Goal: Task Accomplishment & Management: Use online tool/utility

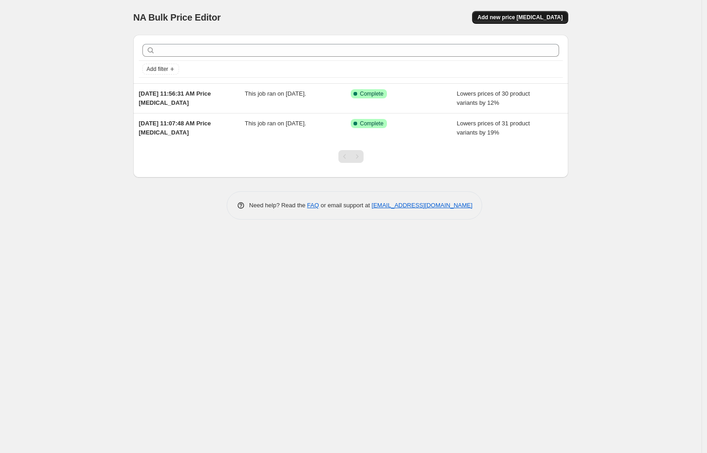
click at [544, 19] on span "Add new price [MEDICAL_DATA]" at bounding box center [519, 17] width 85 height 7
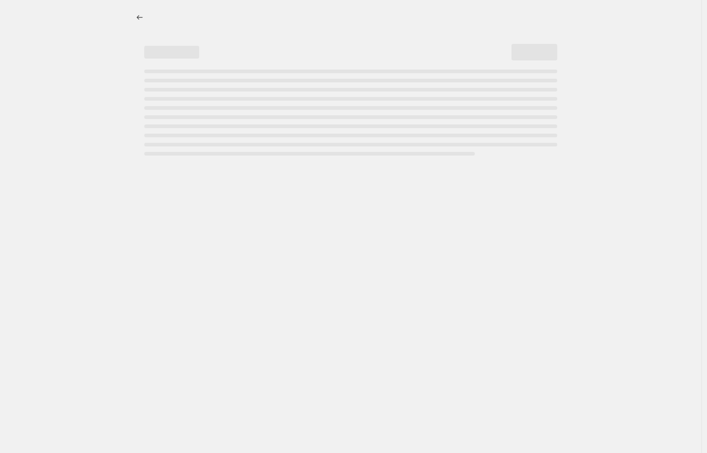
select select "percentage"
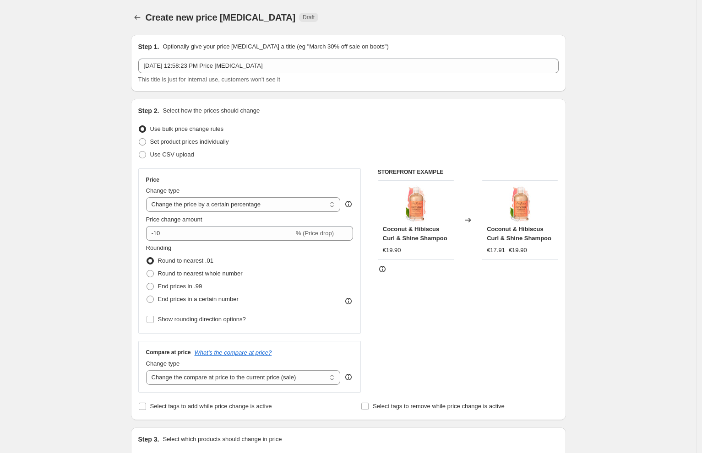
scroll to position [6, 0]
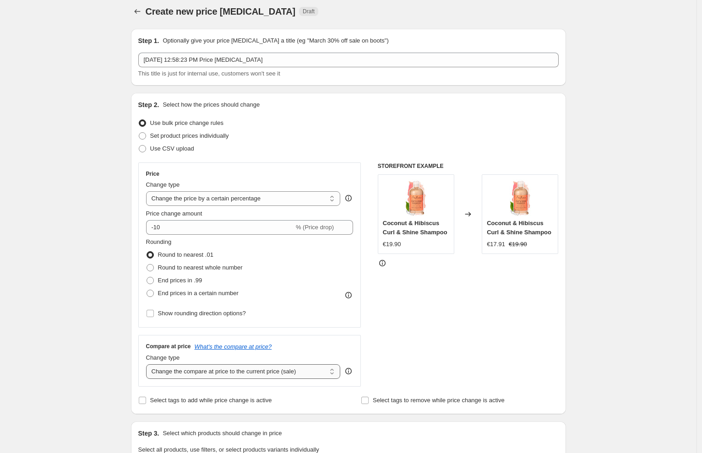
click at [235, 372] on select "Change the compare at price to the current price (sale) Change the compare at p…" at bounding box center [243, 371] width 195 height 15
select select "remove"
click at [148, 364] on select "Change the compare at price to the current price (sale) Change the compare at p…" at bounding box center [243, 371] width 195 height 15
click at [176, 291] on span "End prices in a certain number" at bounding box center [198, 293] width 81 height 7
click at [147, 290] on input "End prices in a certain number" at bounding box center [146, 290] width 0 height 0
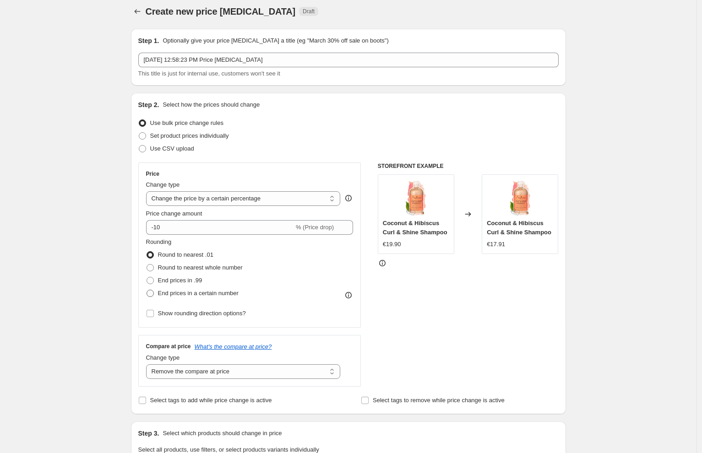
radio input "true"
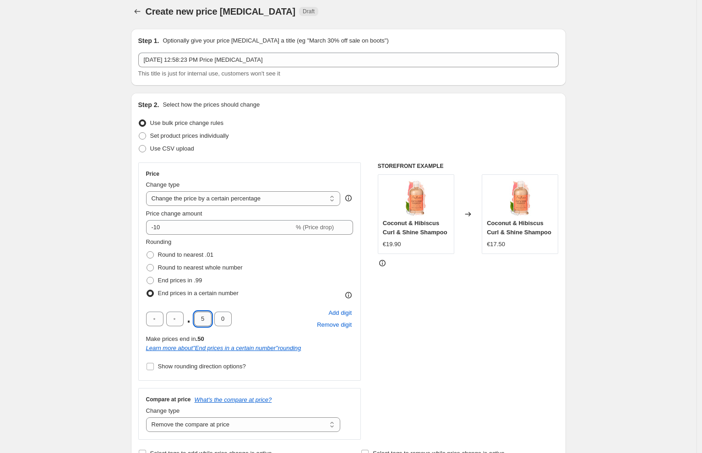
click at [205, 322] on input "5" at bounding box center [202, 319] width 17 height 15
click at [206, 322] on input "5" at bounding box center [202, 319] width 17 height 15
type input "9"
click at [467, 343] on div "STOREFRONT EXAMPLE Coconut & Hibiscus Curl & Shine Shampoo €19.90 Changed to Co…" at bounding box center [468, 300] width 181 height 277
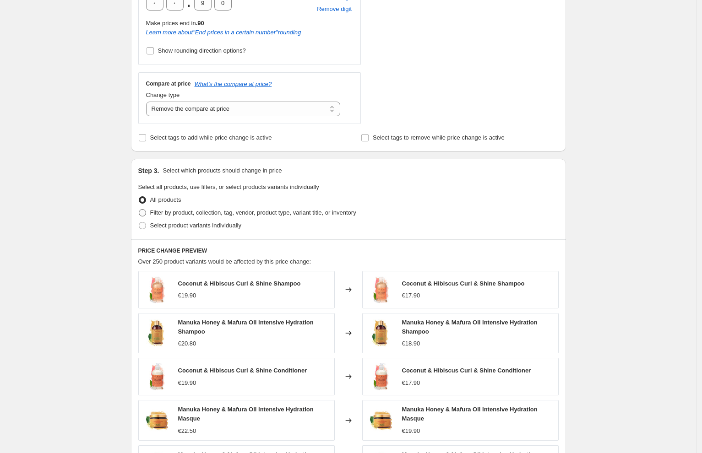
scroll to position [369, 0]
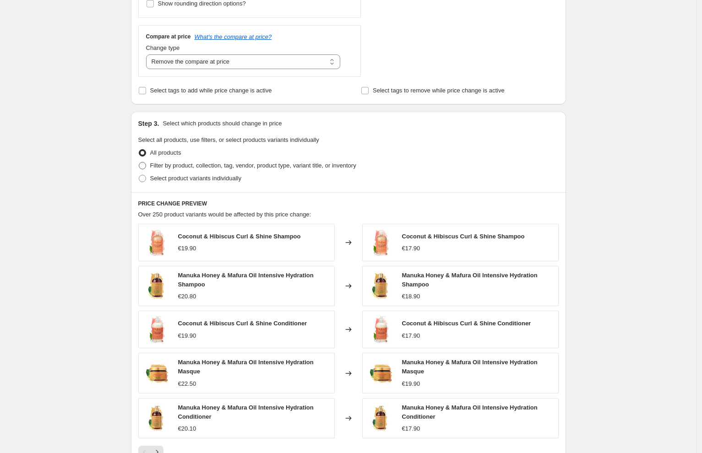
click at [172, 164] on span "Filter by product, collection, tag, vendor, product type, variant title, or inv…" at bounding box center [253, 165] width 206 height 7
click at [139, 162] on input "Filter by product, collection, tag, vendor, product type, variant title, or inv…" at bounding box center [139, 162] width 0 height 0
radio input "true"
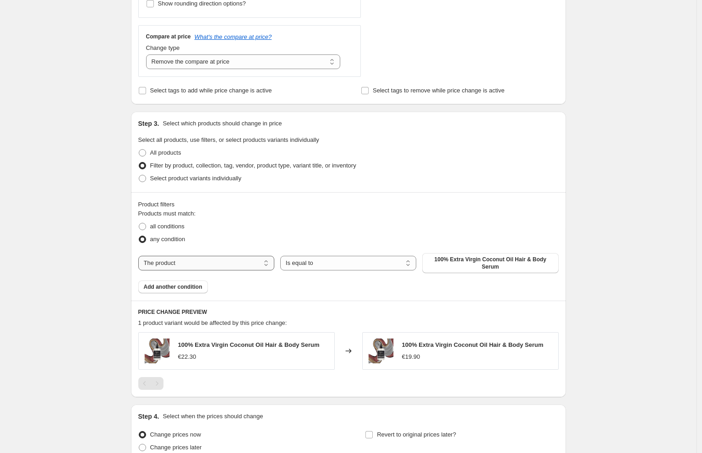
click at [199, 266] on select "The product The product's collection The product's tag The product's vendor The…" at bounding box center [206, 263] width 136 height 15
select select "vendor"
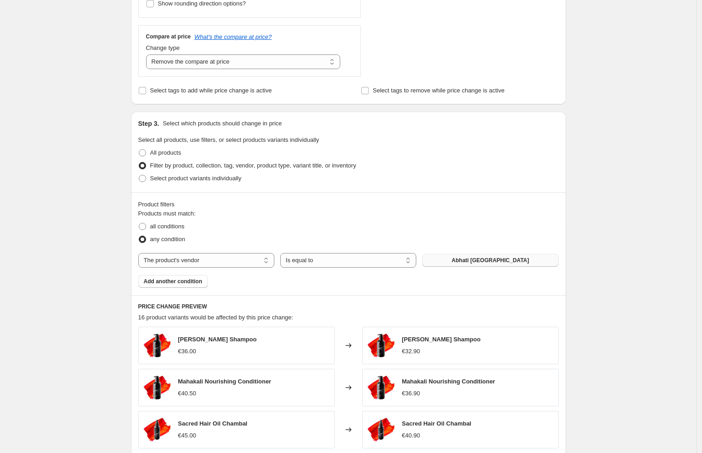
click at [506, 263] on span "Abhati [GEOGRAPHIC_DATA]" at bounding box center [489, 260] width 77 height 7
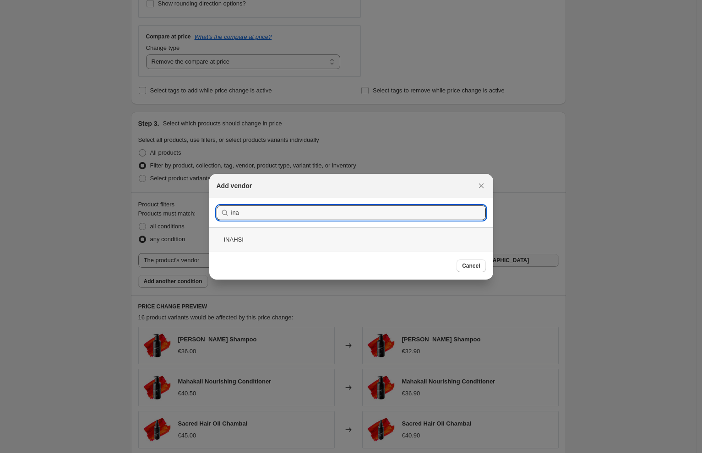
type input "ina"
click at [238, 239] on div "INAHSI" at bounding box center [351, 239] width 284 height 24
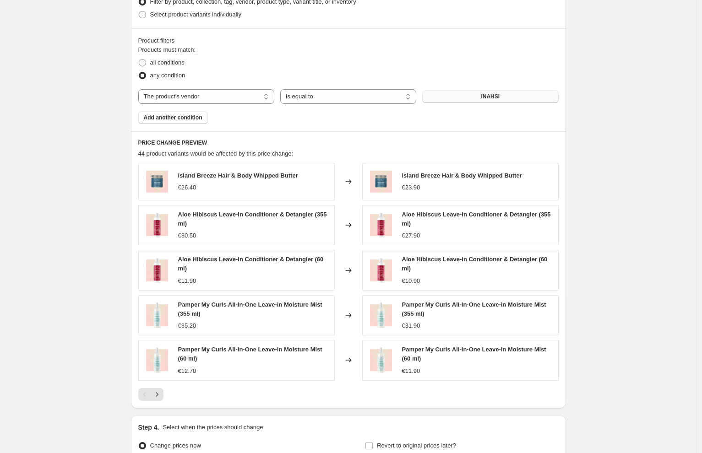
scroll to position [539, 0]
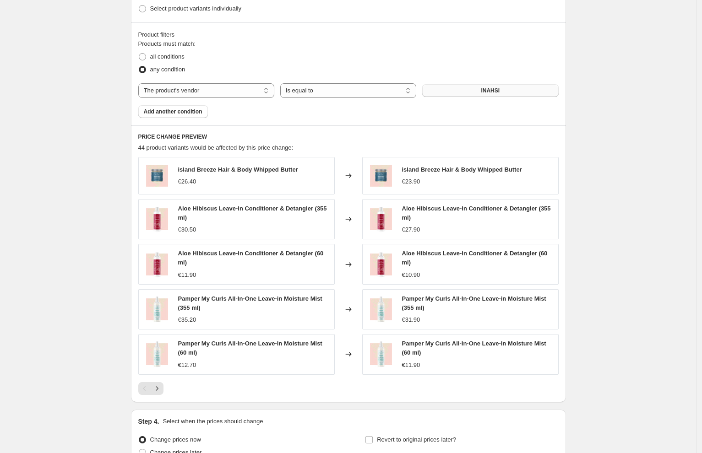
click at [412, 175] on div "island Breeze Hair & Body Whipped Butter €23.90" at bounding box center [462, 175] width 120 height 21
click at [160, 390] on icon "Next" at bounding box center [156, 388] width 9 height 9
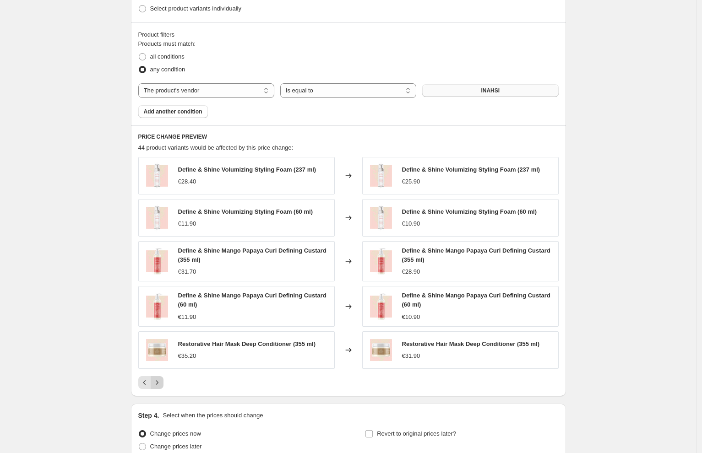
click at [160, 382] on icon "Next" at bounding box center [156, 382] width 9 height 9
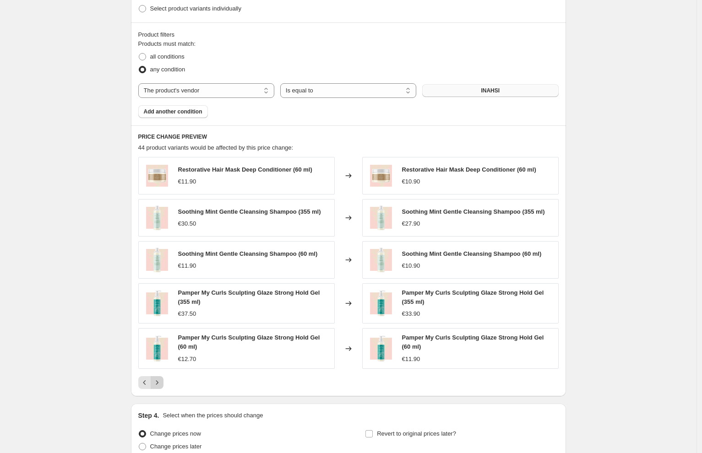
click at [160, 382] on icon "Next" at bounding box center [156, 382] width 9 height 9
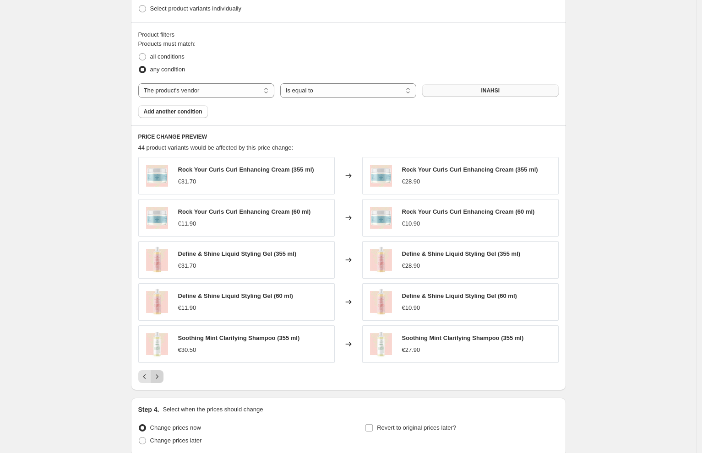
click at [160, 382] on button "Next" at bounding box center [157, 376] width 13 height 13
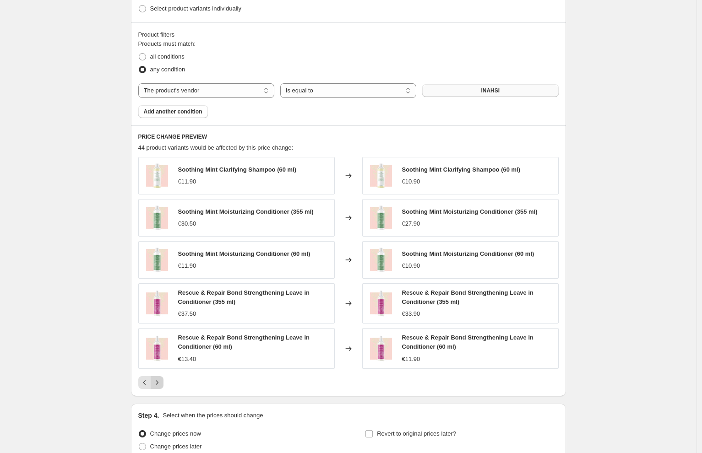
click at [160, 382] on icon "Next" at bounding box center [156, 382] width 9 height 9
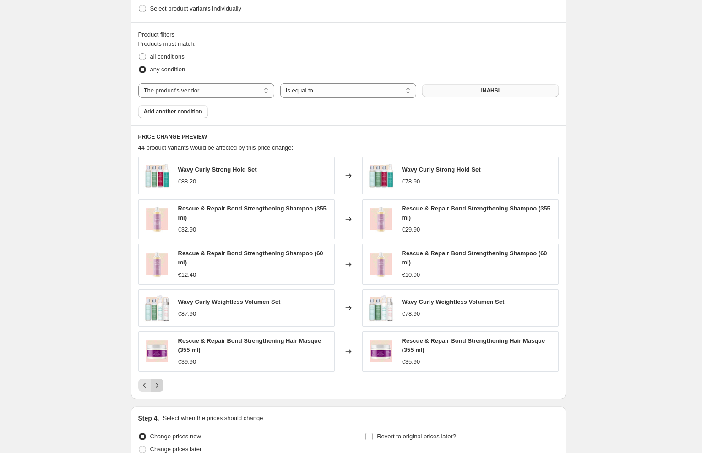
click at [161, 383] on icon "Next" at bounding box center [156, 385] width 9 height 9
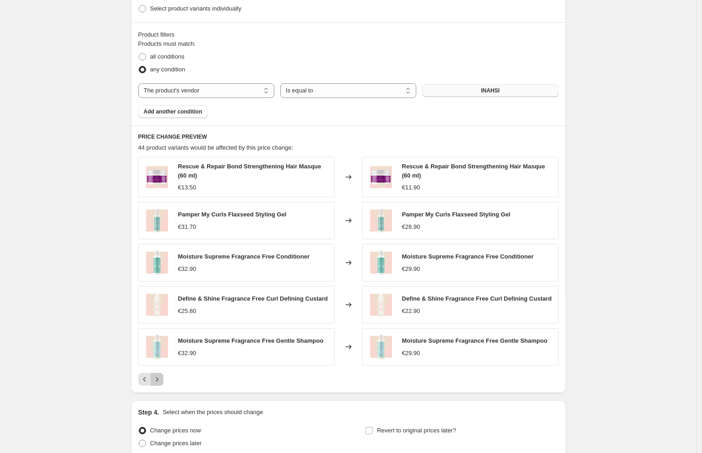
click at [161, 383] on icon "Next" at bounding box center [156, 379] width 9 height 9
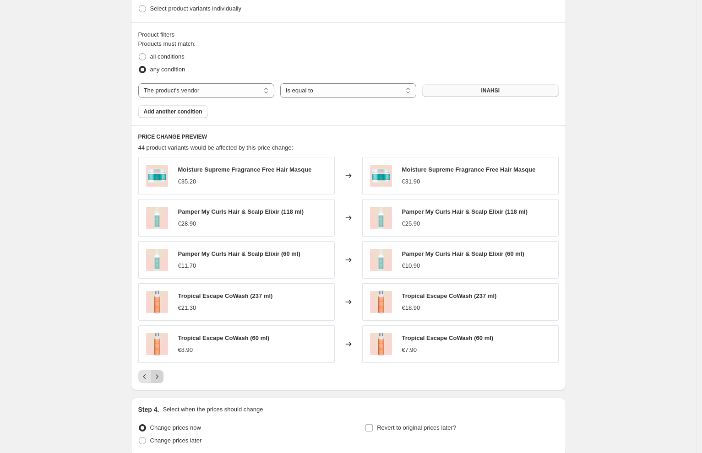
click at [161, 383] on button "Next" at bounding box center [157, 376] width 13 height 13
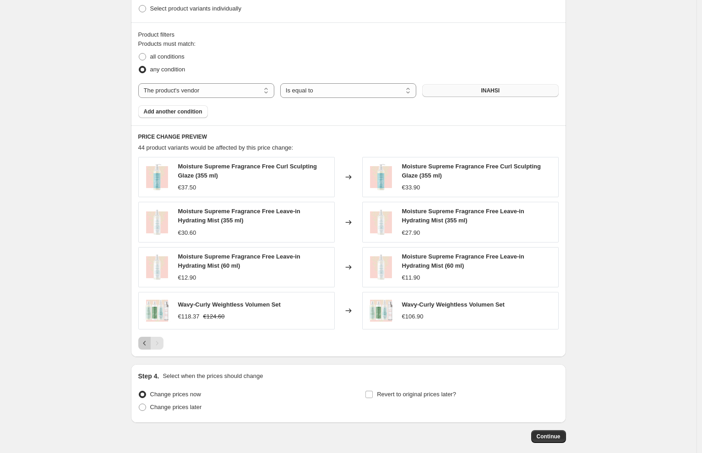
click at [146, 346] on icon "Previous" at bounding box center [144, 343] width 9 height 9
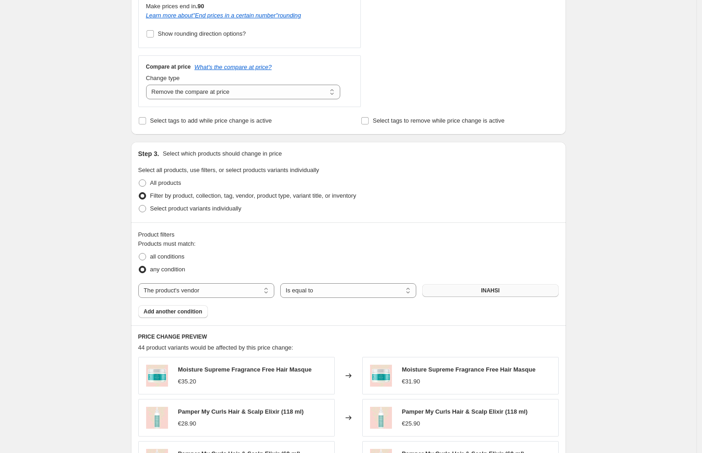
scroll to position [335, 0]
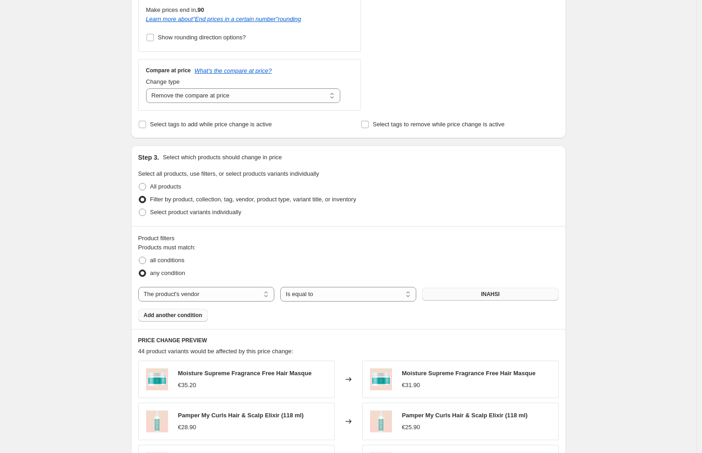
click at [183, 314] on span "Add another condition" at bounding box center [173, 315] width 59 height 7
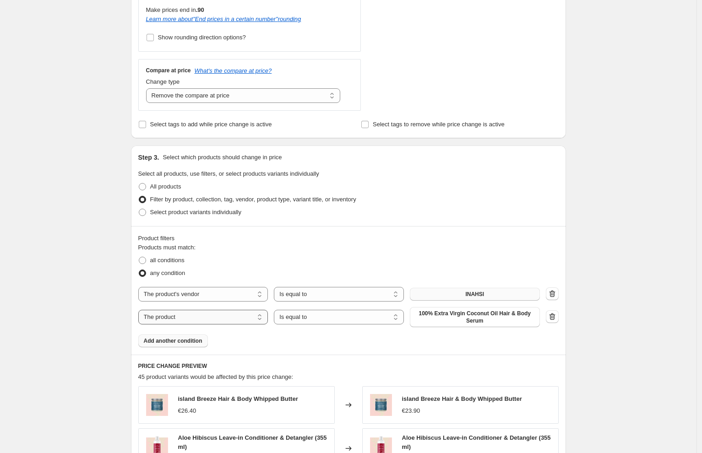
click at [213, 316] on select "The product The product's collection The product's tag The product's vendor The…" at bounding box center [203, 317] width 130 height 15
select select "product_status"
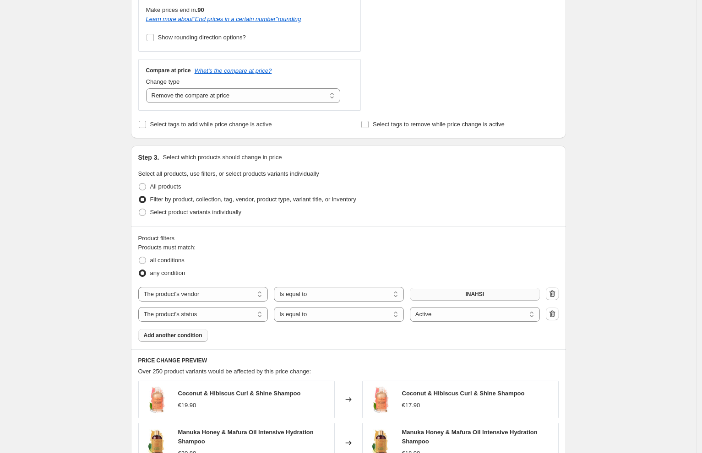
click at [488, 338] on div "Products must match: all conditions any condition The product The product's col…" at bounding box center [348, 292] width 420 height 99
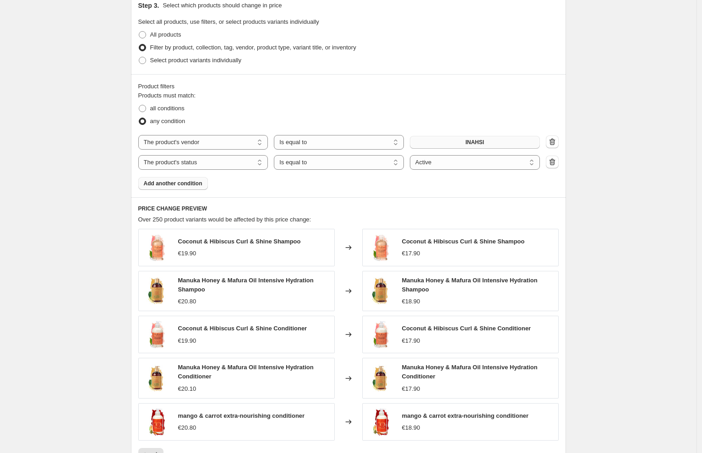
scroll to position [421, 0]
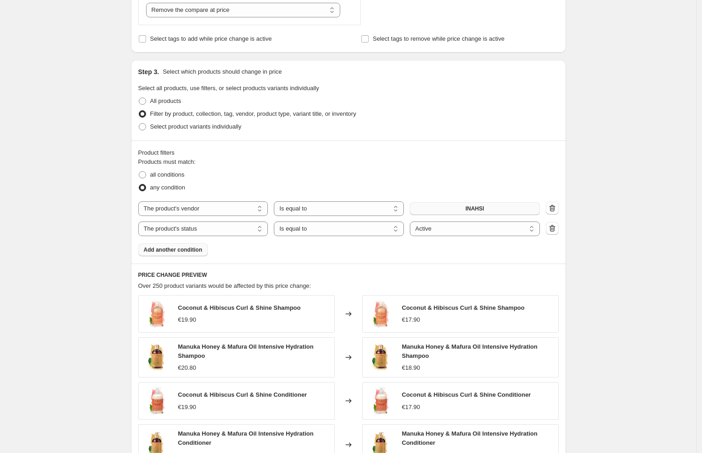
click at [481, 251] on div "Products must match: all conditions any condition The product The product's col…" at bounding box center [348, 206] width 420 height 99
click at [145, 173] on span at bounding box center [142, 174] width 7 height 7
click at [139, 172] on input "all conditions" at bounding box center [139, 171] width 0 height 0
radio input "true"
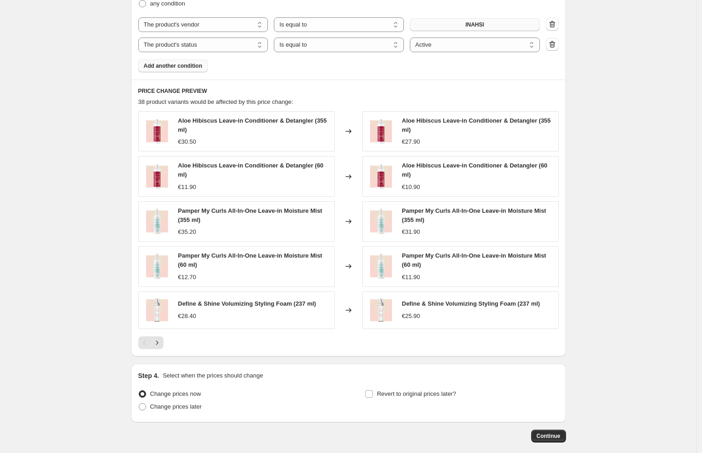
scroll to position [604, 0]
click at [158, 346] on icon "Next" at bounding box center [156, 343] width 9 height 9
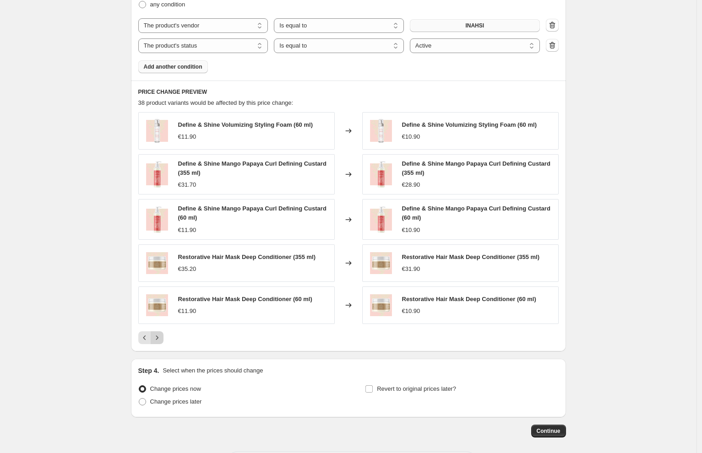
click at [161, 337] on icon "Next" at bounding box center [156, 337] width 9 height 9
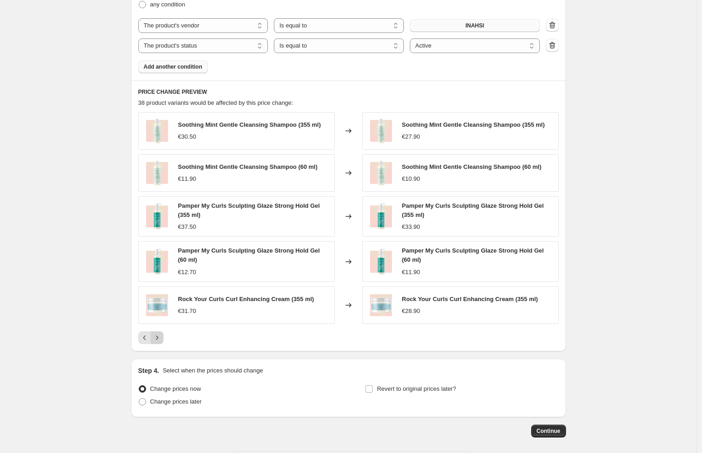
click at [161, 337] on icon "Next" at bounding box center [156, 337] width 9 height 9
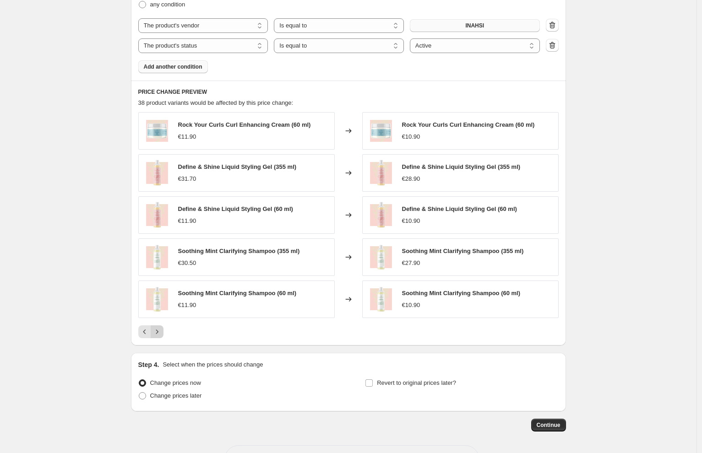
click at [162, 335] on icon "Next" at bounding box center [156, 331] width 9 height 9
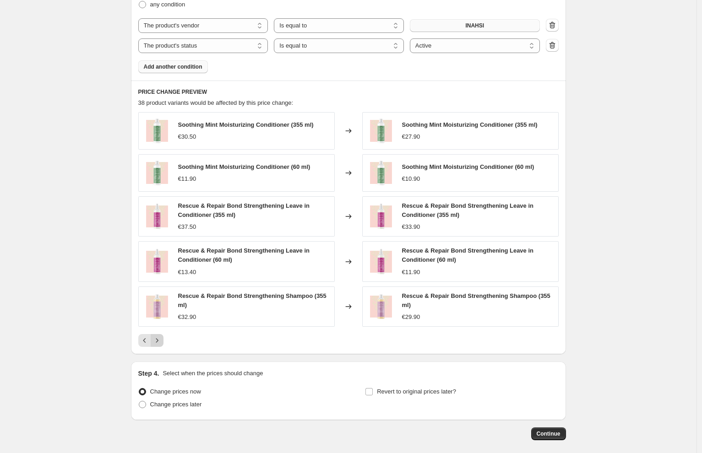
click at [162, 336] on icon "Next" at bounding box center [156, 340] width 9 height 9
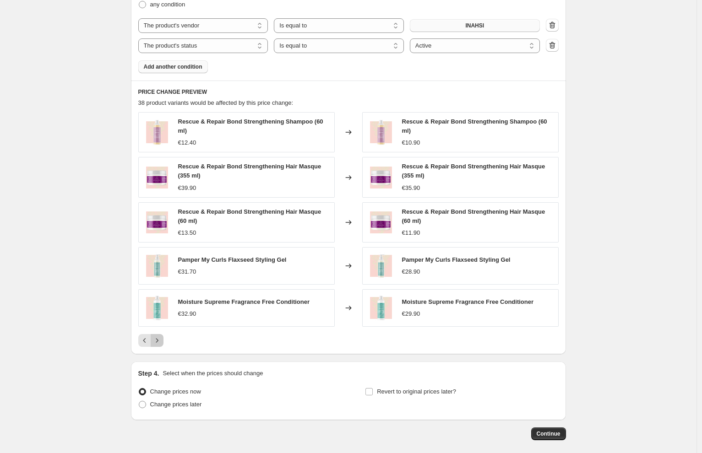
click at [162, 342] on icon "Next" at bounding box center [156, 340] width 9 height 9
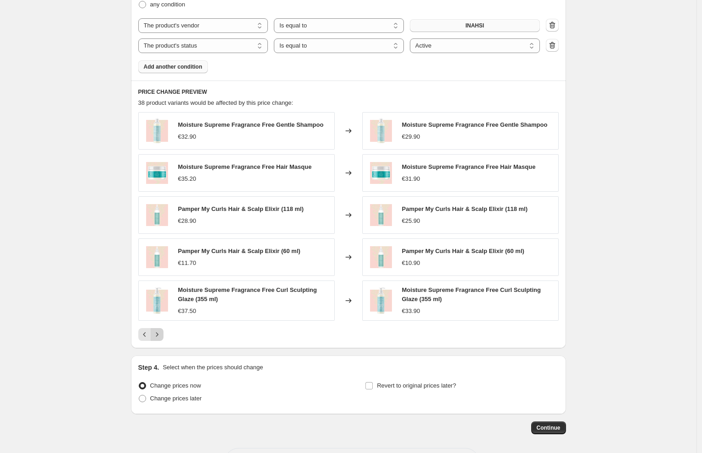
click at [162, 336] on icon "Next" at bounding box center [156, 334] width 9 height 9
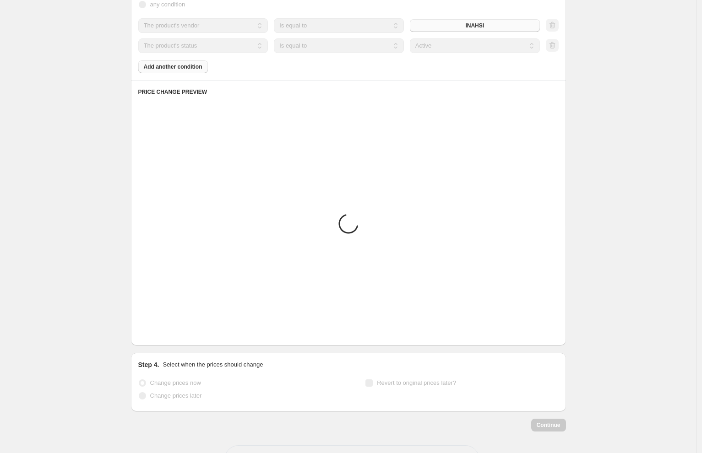
scroll to position [560, 0]
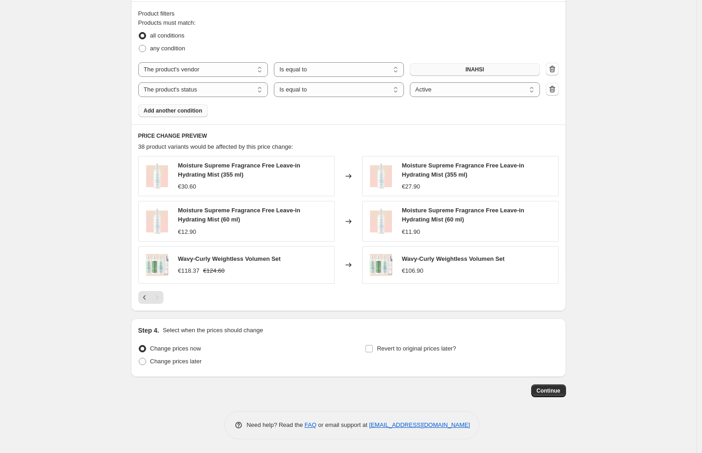
click at [155, 113] on span "Add another condition" at bounding box center [173, 110] width 59 height 7
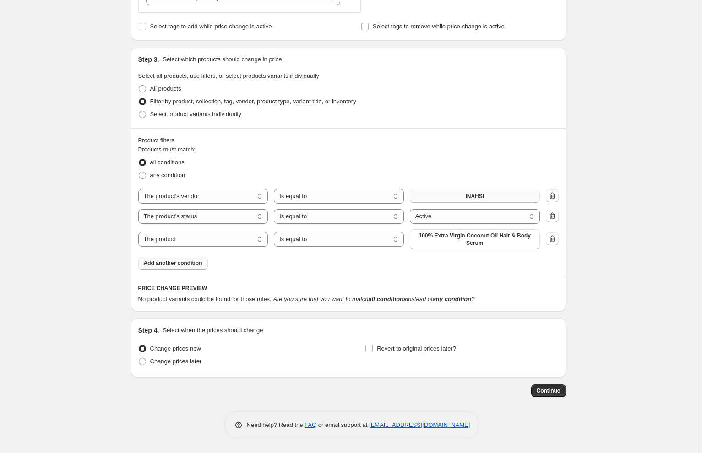
scroll to position [433, 0]
click at [261, 236] on select "The product The product's collection The product's tag The product's vendor The…" at bounding box center [203, 239] width 130 height 15
select select "product_type"
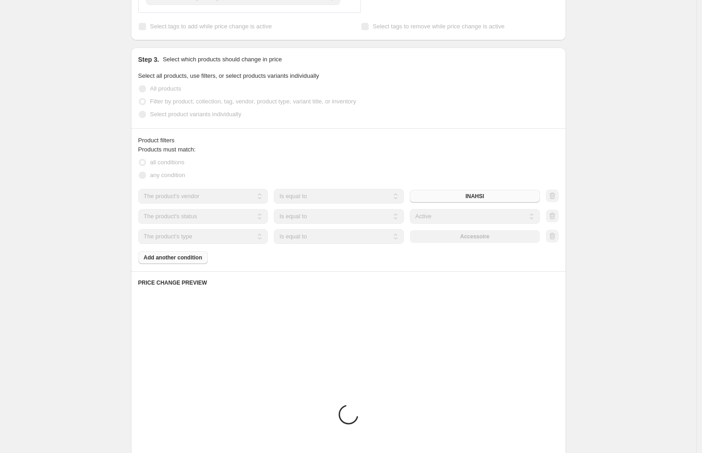
scroll to position [427, 0]
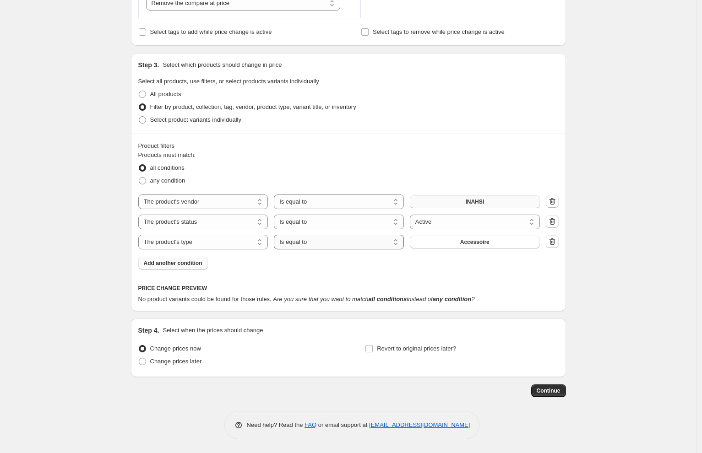
click at [348, 240] on select "Is equal to Is not equal to" at bounding box center [339, 242] width 130 height 15
select select "not_equal"
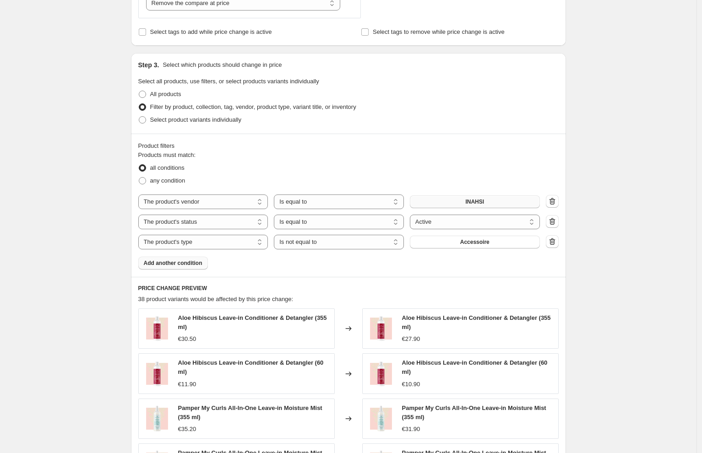
click at [495, 243] on button "Accessoire" at bounding box center [475, 242] width 130 height 13
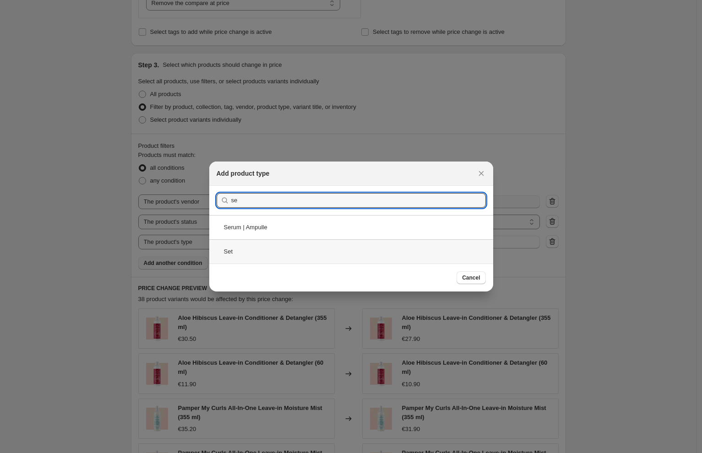
type input "se"
click at [265, 252] on div "Set" at bounding box center [351, 251] width 284 height 24
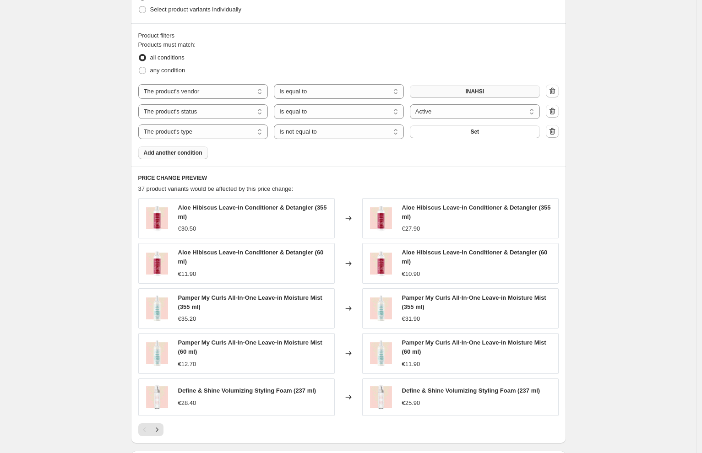
scroll to position [670, 0]
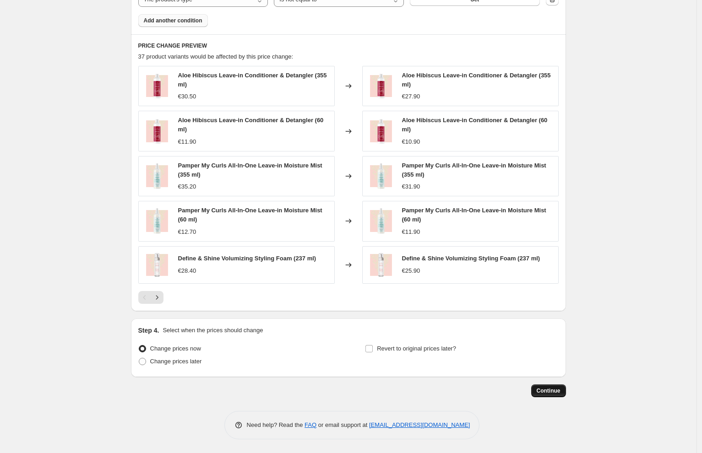
click at [553, 391] on span "Continue" at bounding box center [548, 390] width 24 height 7
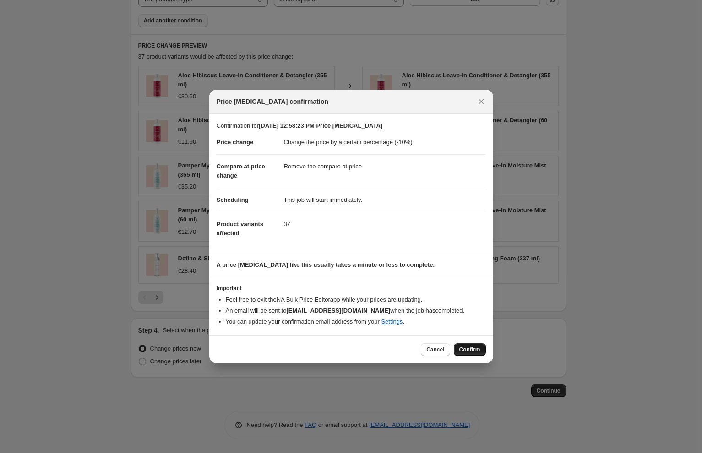
click at [471, 350] on span "Confirm" at bounding box center [469, 349] width 21 height 7
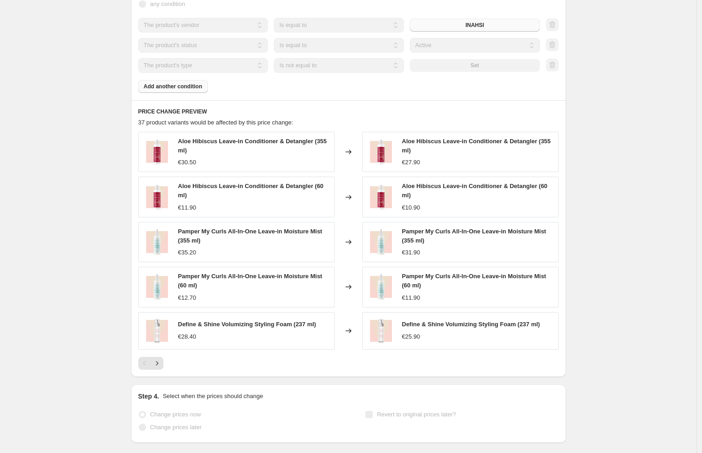
scroll to position [694, 0]
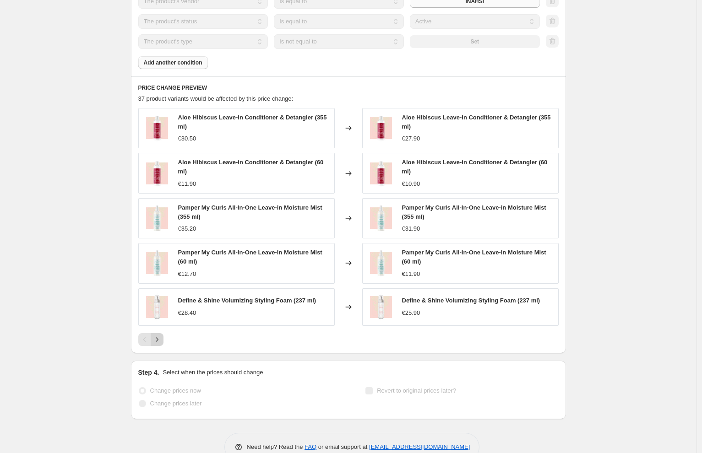
click at [159, 341] on icon "Next" at bounding box center [156, 339] width 9 height 9
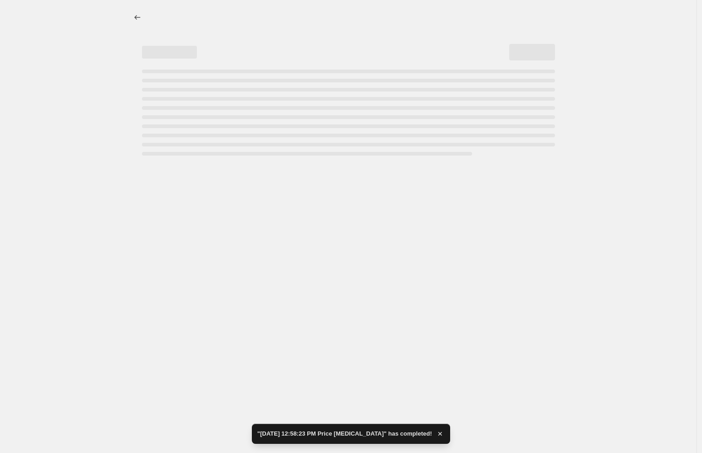
scroll to position [0, 0]
select select "percentage"
select select "remove"
select select "vendor"
select select "product_status"
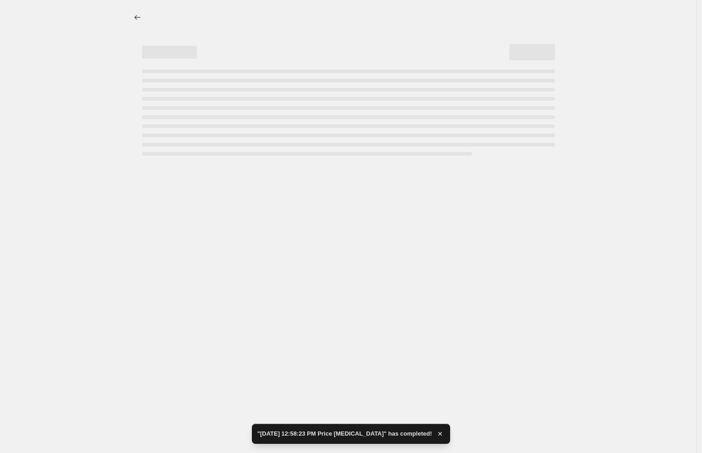
select select "product_type"
select select "not_equal"
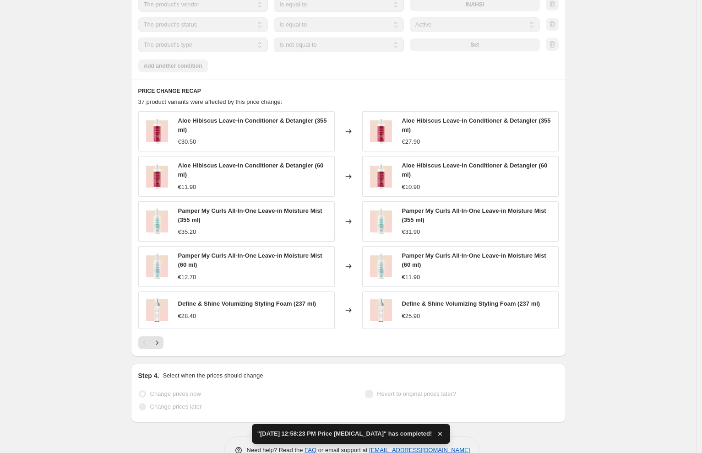
scroll to position [737, 0]
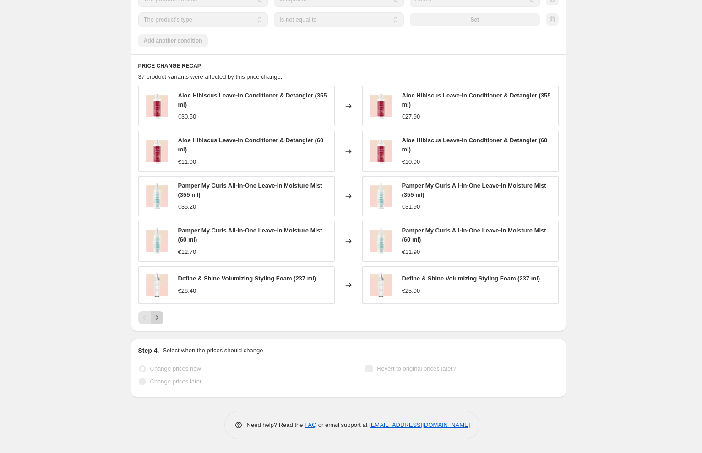
click at [161, 320] on icon "Next" at bounding box center [156, 317] width 9 height 9
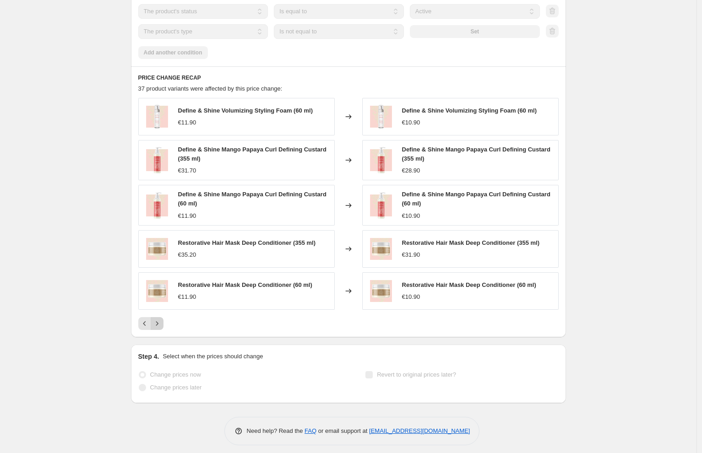
scroll to position [731, 0]
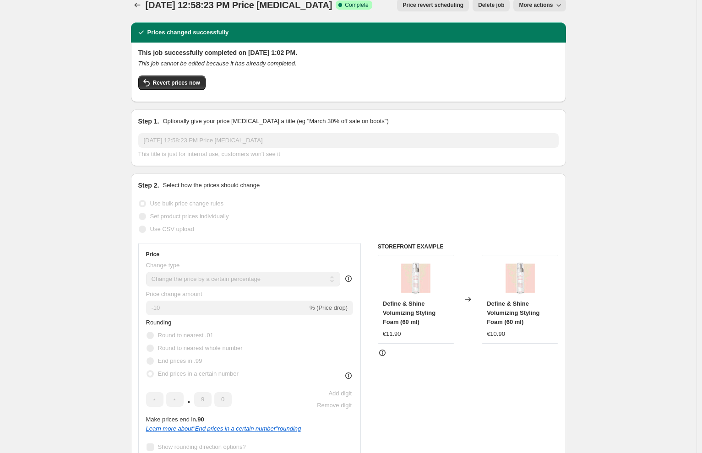
scroll to position [0, 0]
